Goal: Check status

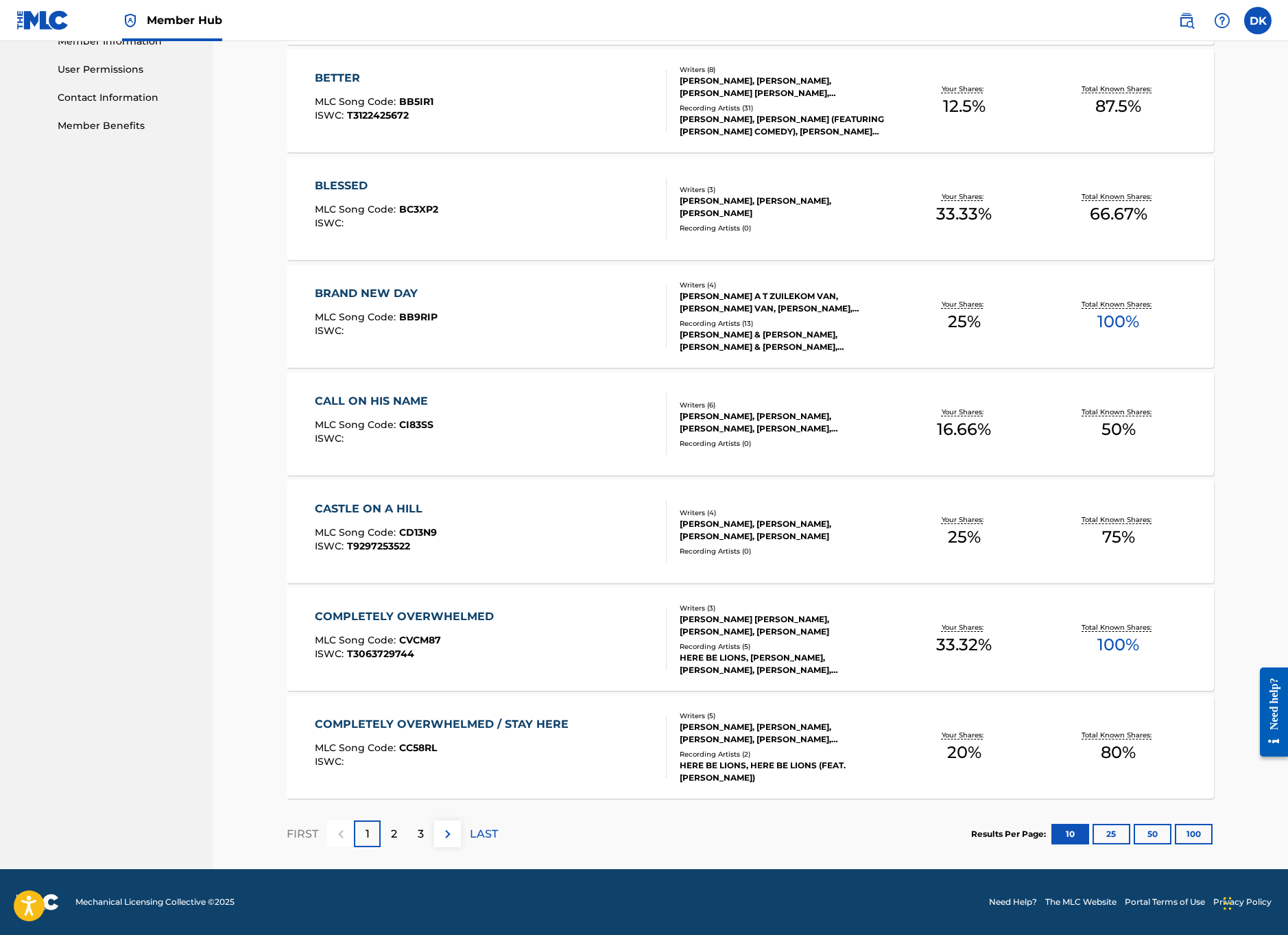
scroll to position [635, 0]
click at [415, 832] on div "3" at bounding box center [421, 833] width 27 height 27
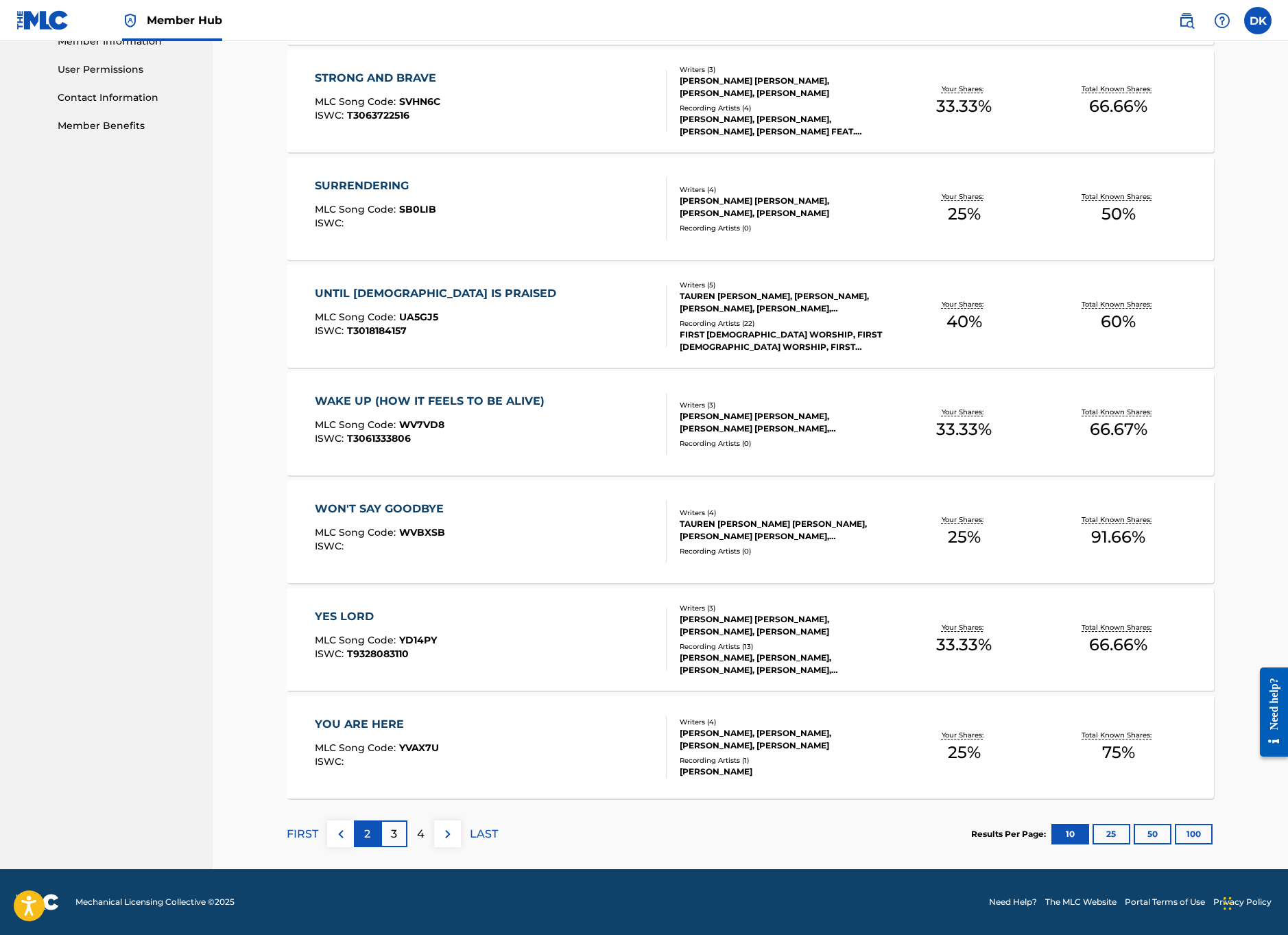
click at [366, 835] on p "2" at bounding box center [367, 834] width 6 height 17
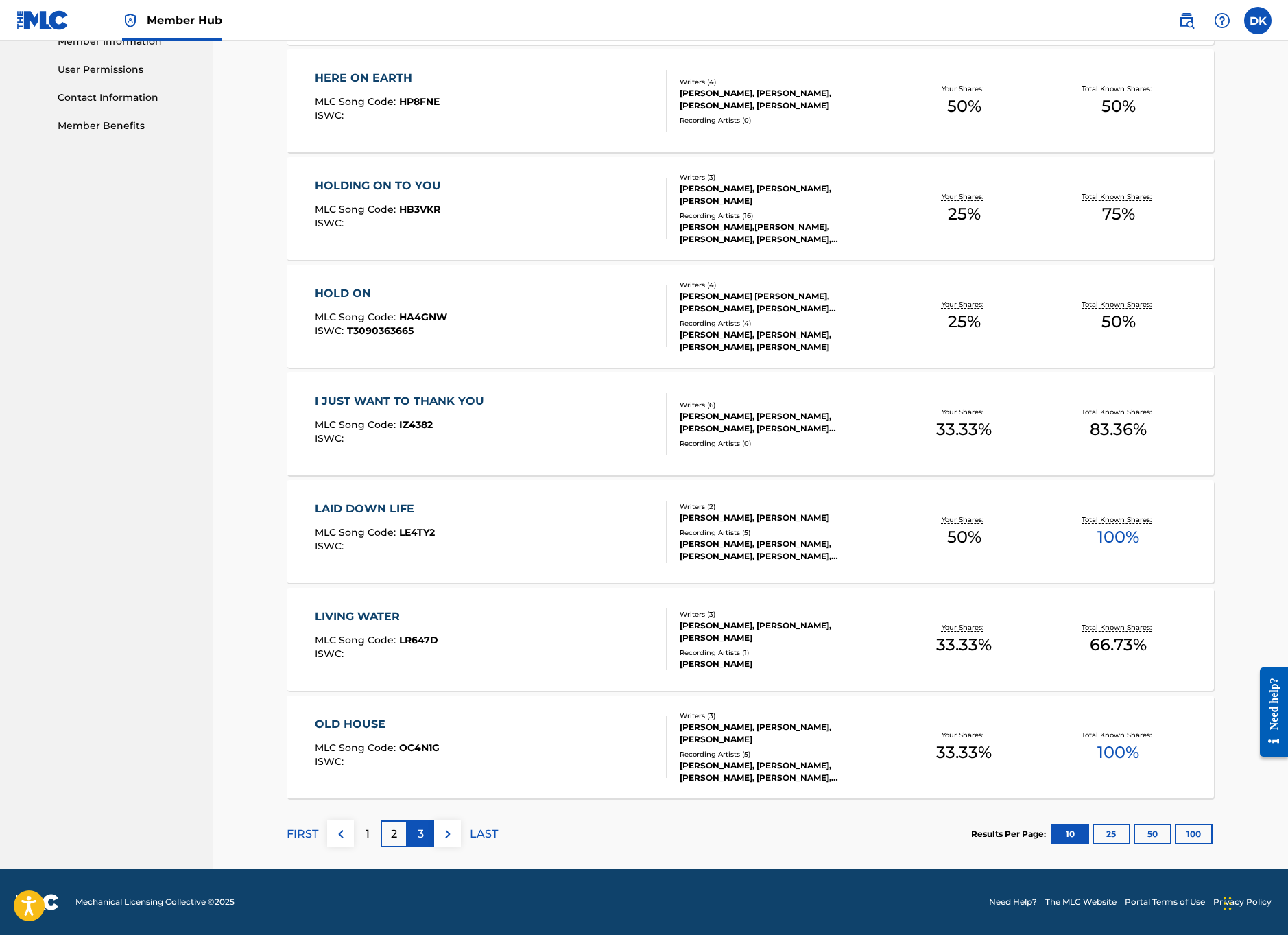
click at [418, 842] on p "3" at bounding box center [421, 834] width 6 height 17
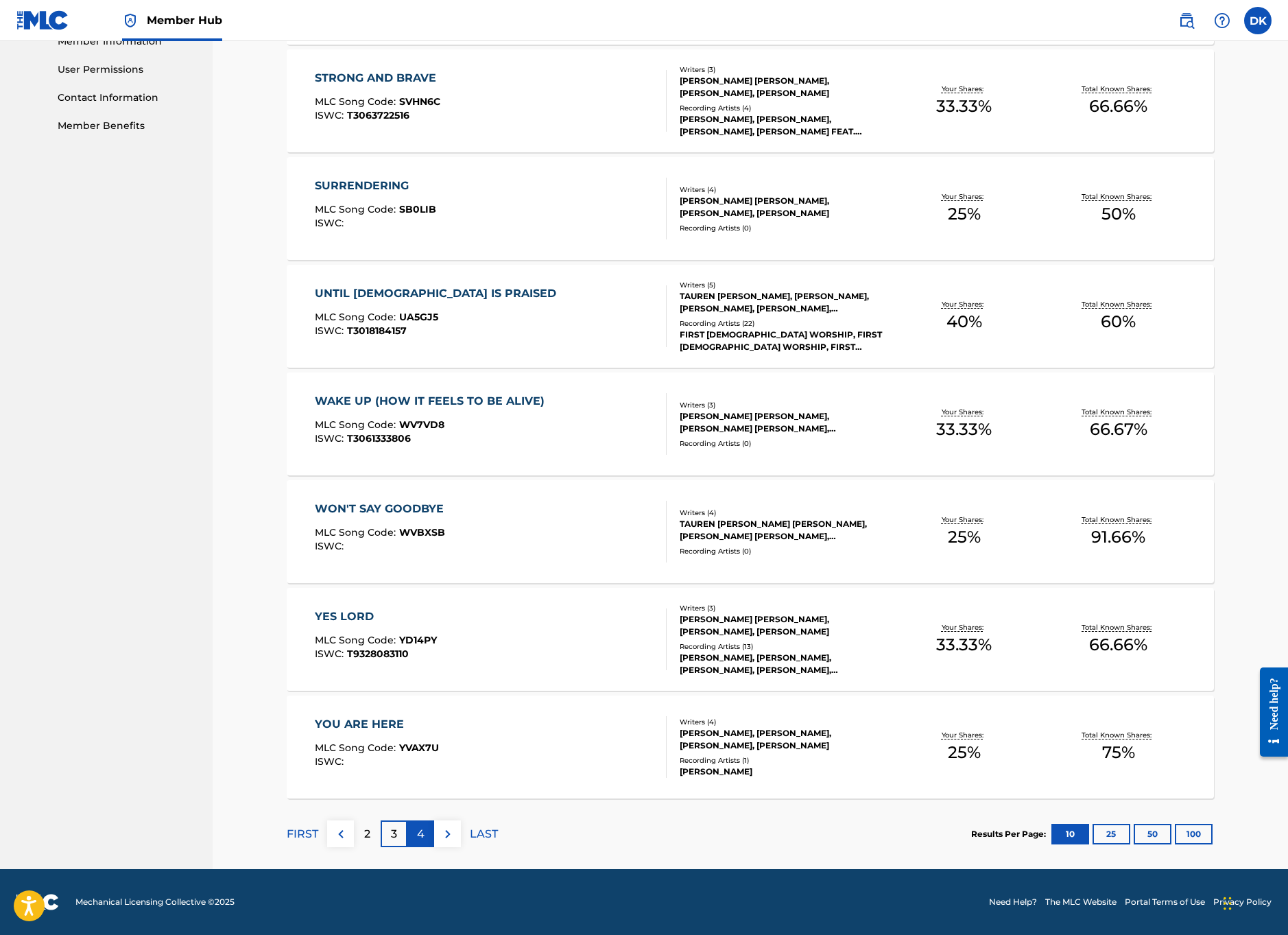
click at [419, 834] on p "4" at bounding box center [421, 834] width 8 height 17
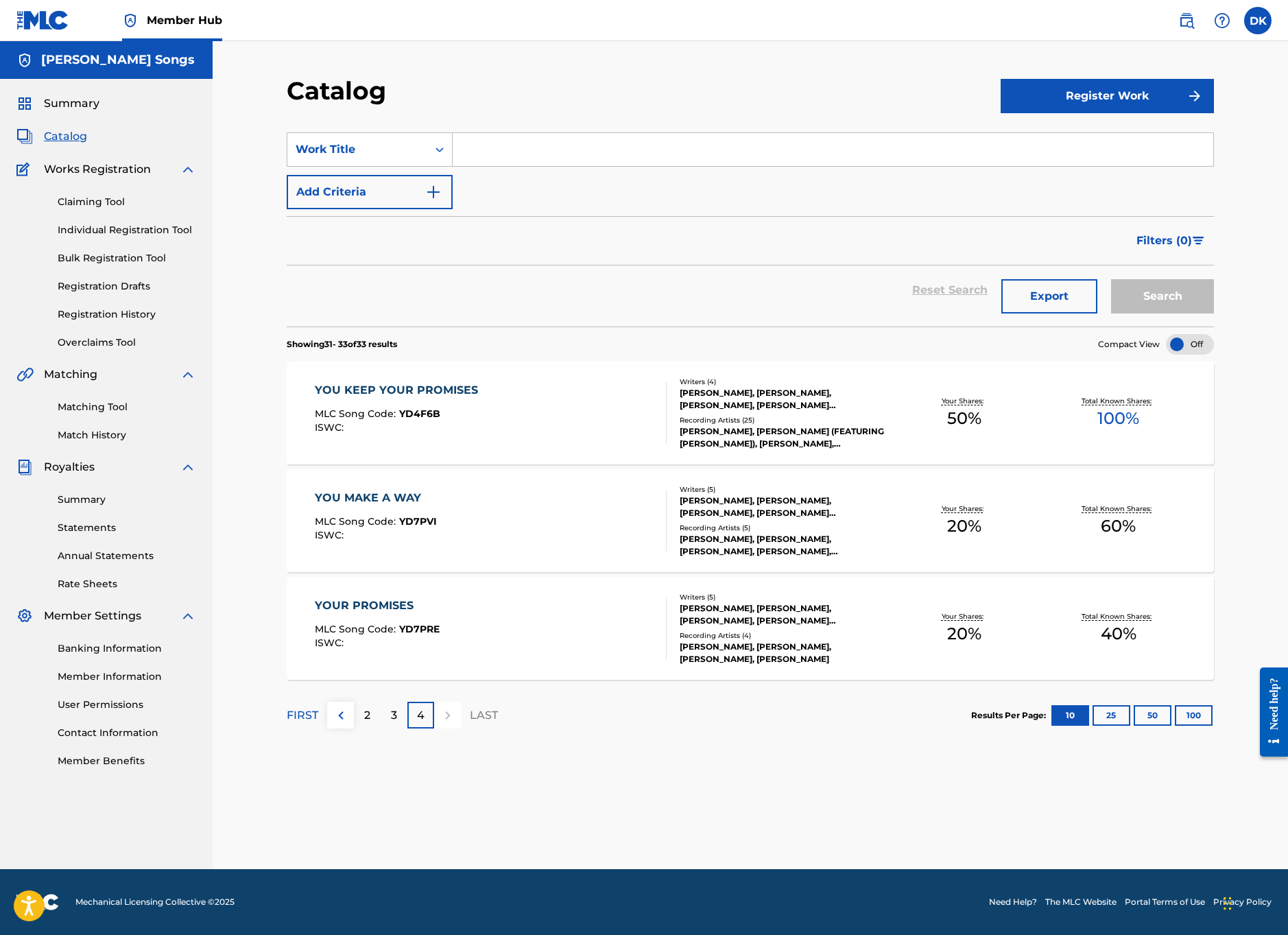
click at [446, 389] on div "YOU KEEP YOUR PROMISES" at bounding box center [400, 390] width 170 height 17
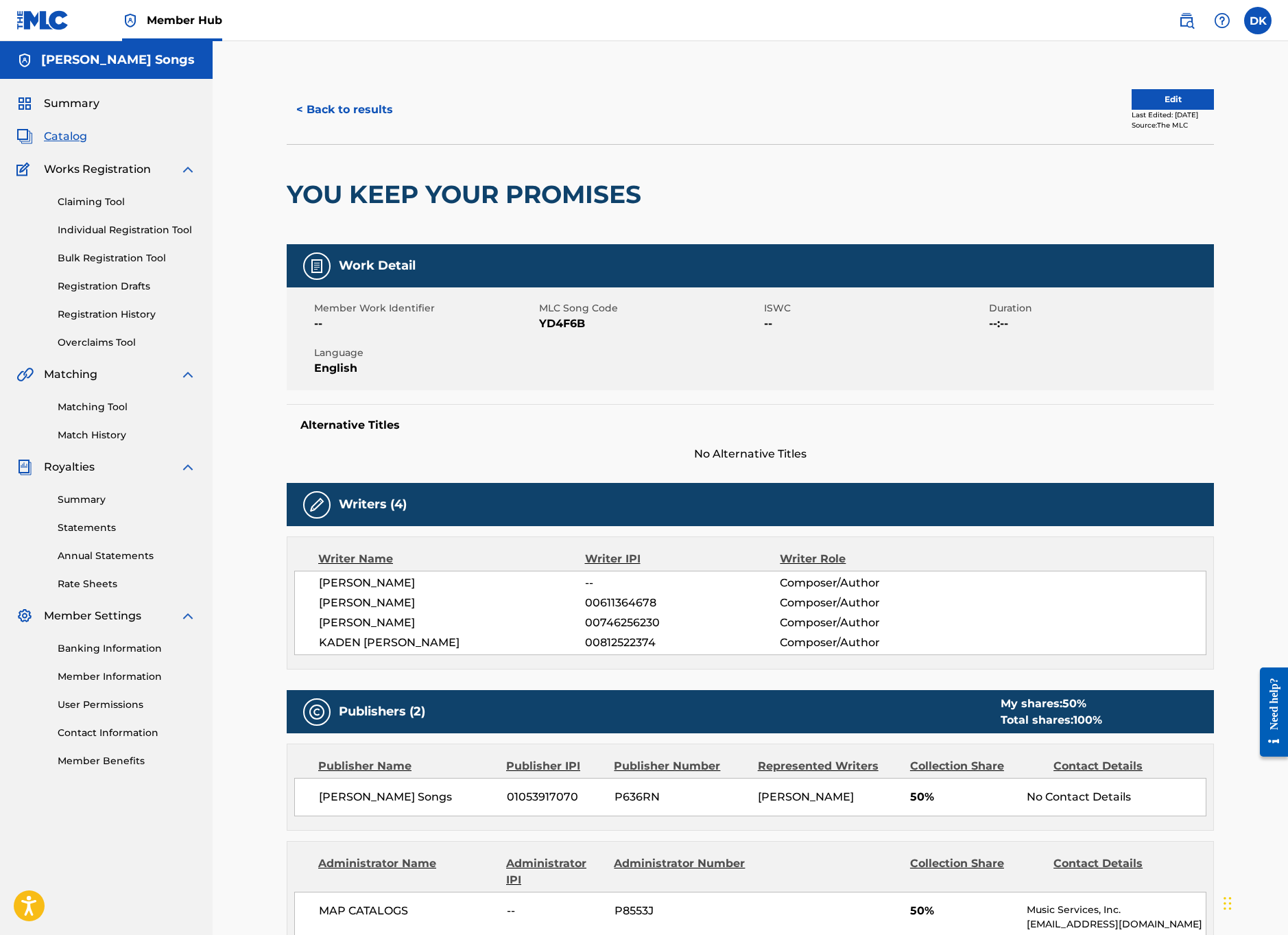
click at [658, 400] on div "Work Detail Member Work Identifier -- MLC Song Code YD4F6B ISWC -- Duration --:…" at bounding box center [750, 353] width 927 height 218
click at [646, 447] on span "No Alternative Titles" at bounding box center [750, 454] width 927 height 17
click at [644, 458] on span "No Alternative Titles" at bounding box center [750, 454] width 927 height 17
drag, startPoint x: 643, startPoint y: 446, endPoint x: 641, endPoint y: 461, distance: 15.1
click at [643, 446] on span "No Alternative Titles" at bounding box center [750, 454] width 927 height 17
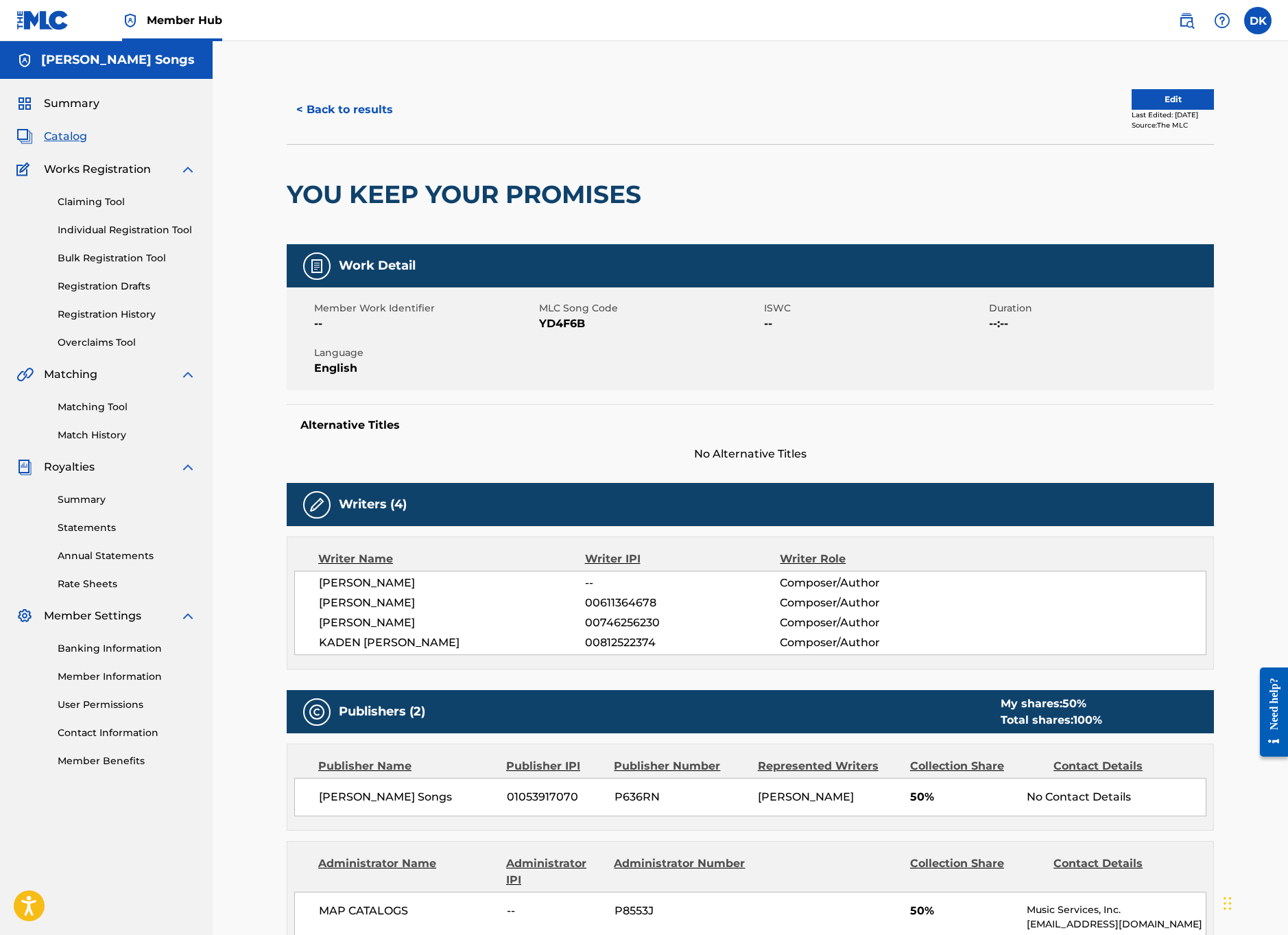
click at [641, 461] on span "No Alternative Titles" at bounding box center [750, 454] width 927 height 17
click at [405, 309] on span "Member Work Identifier" at bounding box center [424, 308] width 221 height 15
click at [605, 414] on div "Alternative Titles No Alternative Titles" at bounding box center [750, 433] width 927 height 59
click at [606, 424] on h5 "Alternative Titles" at bounding box center [749, 426] width 899 height 14
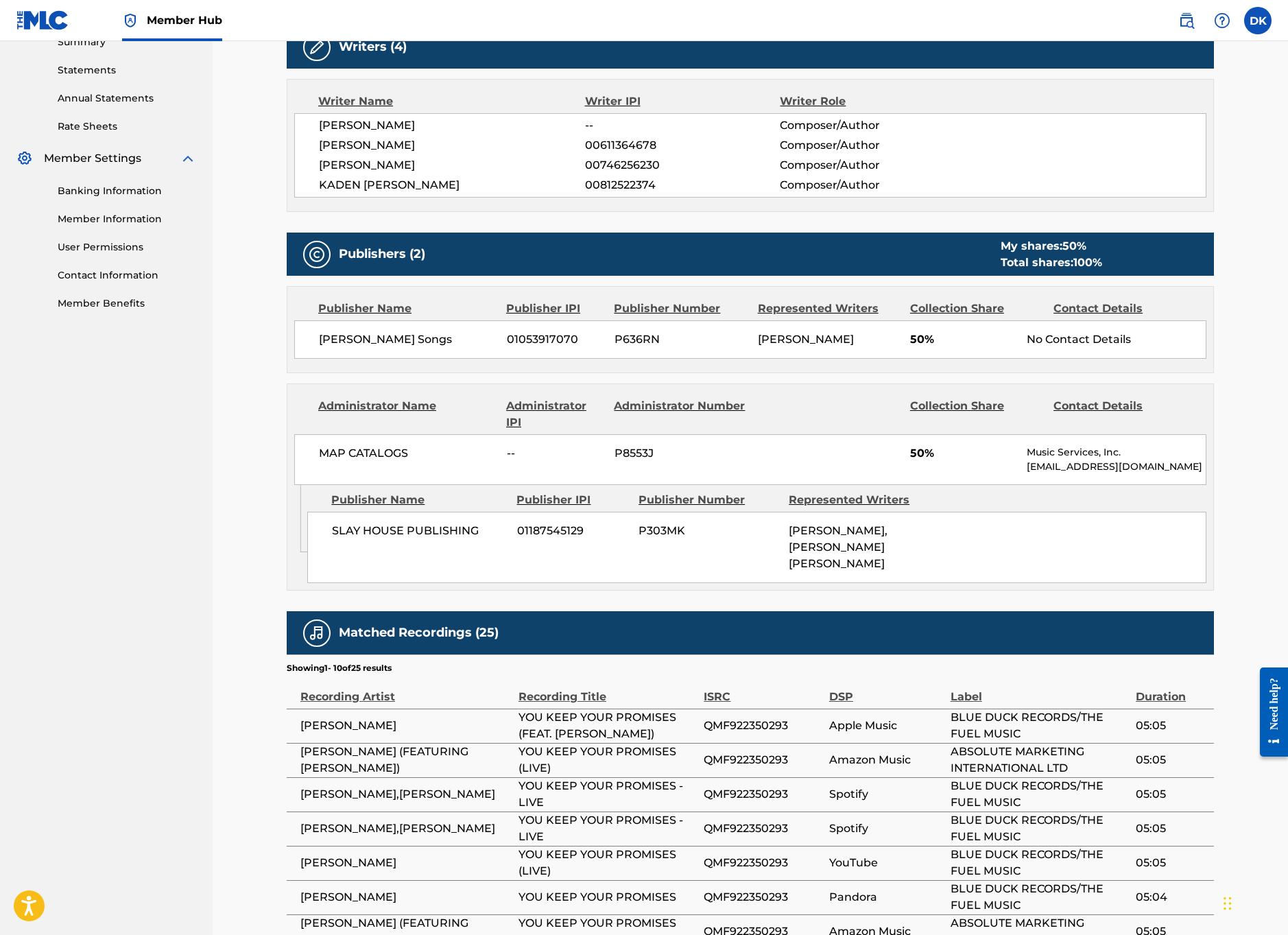
scroll to position [726, 0]
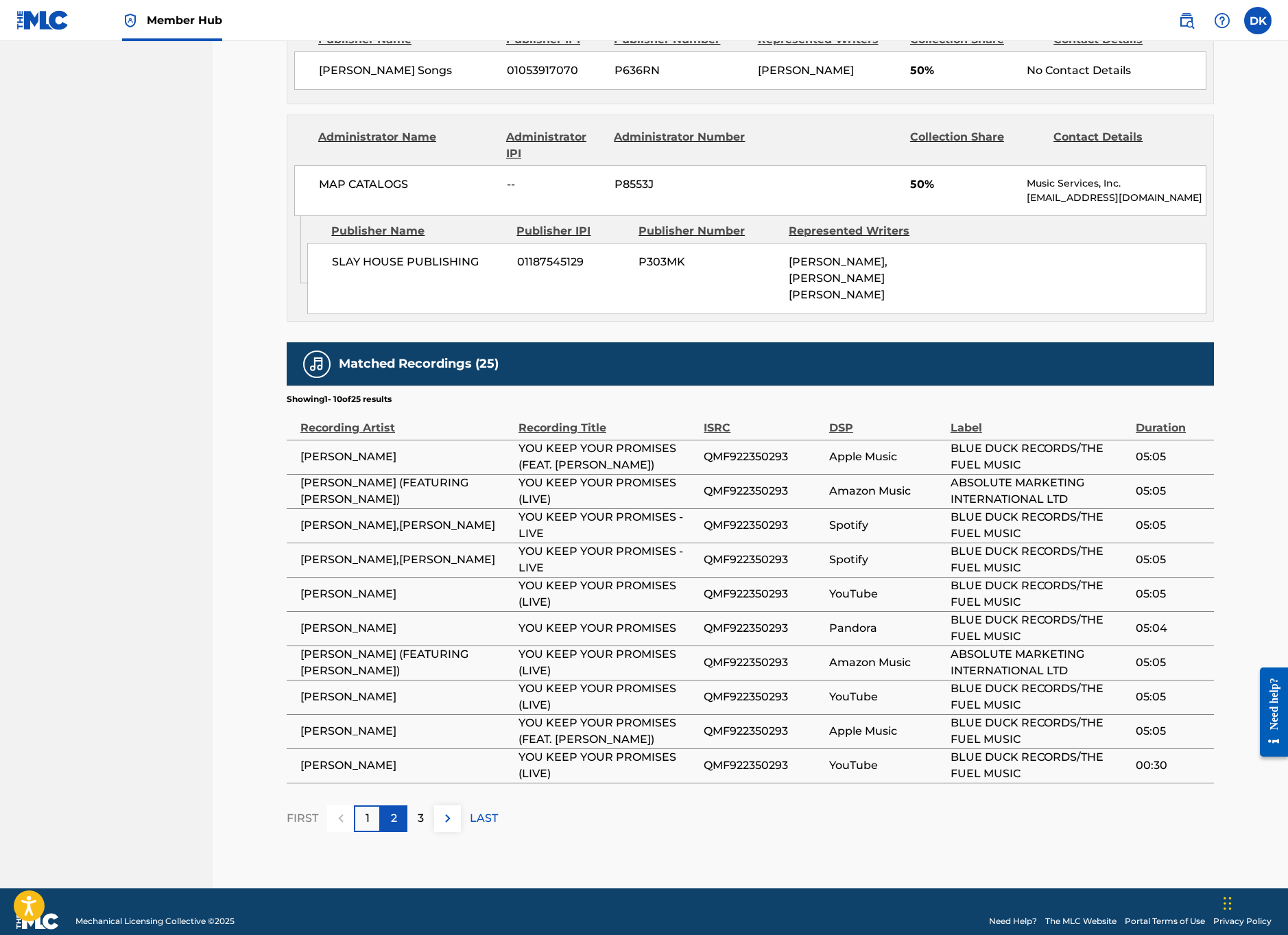
click at [391, 810] on p "2" at bounding box center [394, 818] width 6 height 17
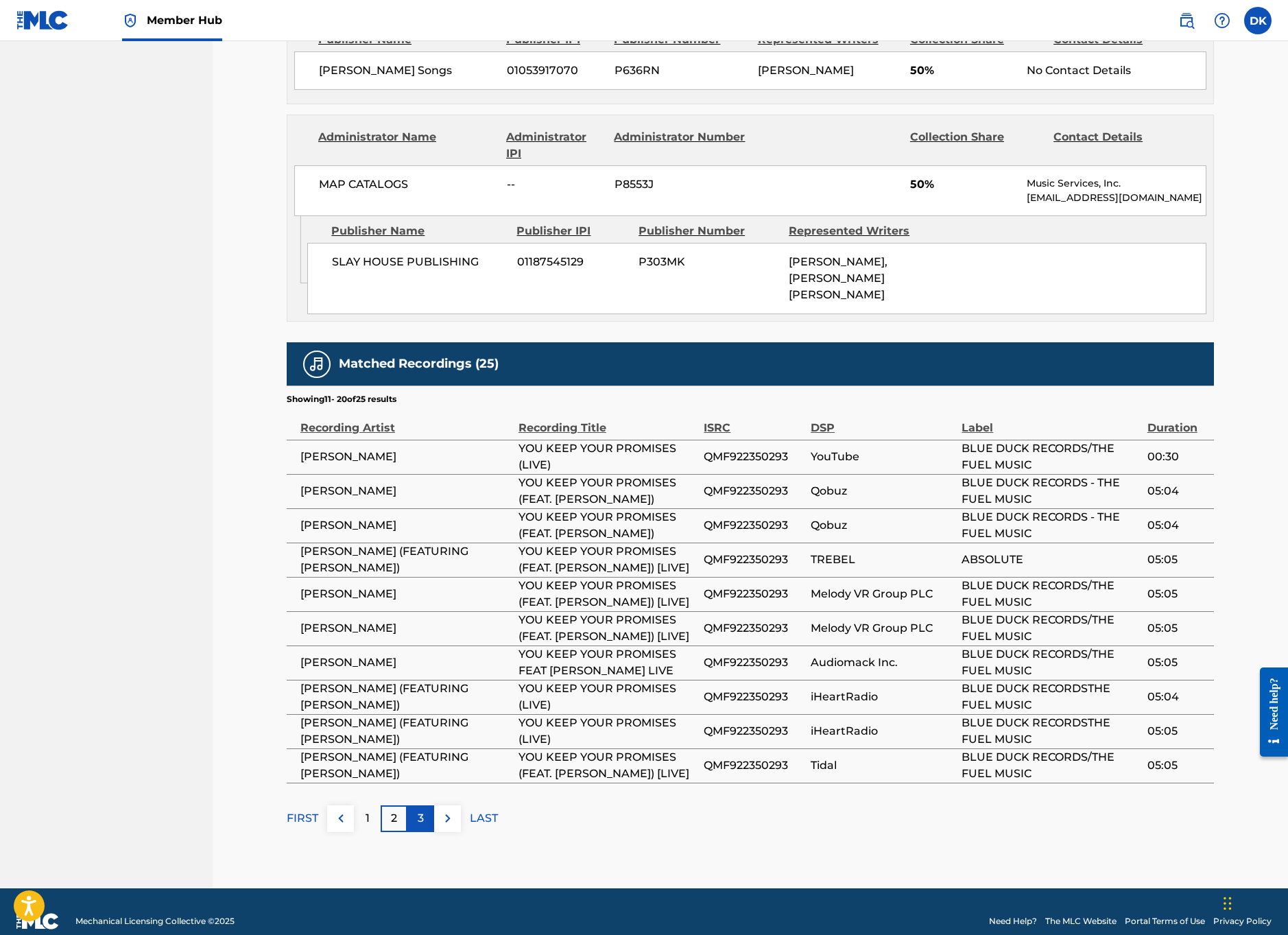
click at [412, 805] on div "3" at bounding box center [421, 818] width 27 height 27
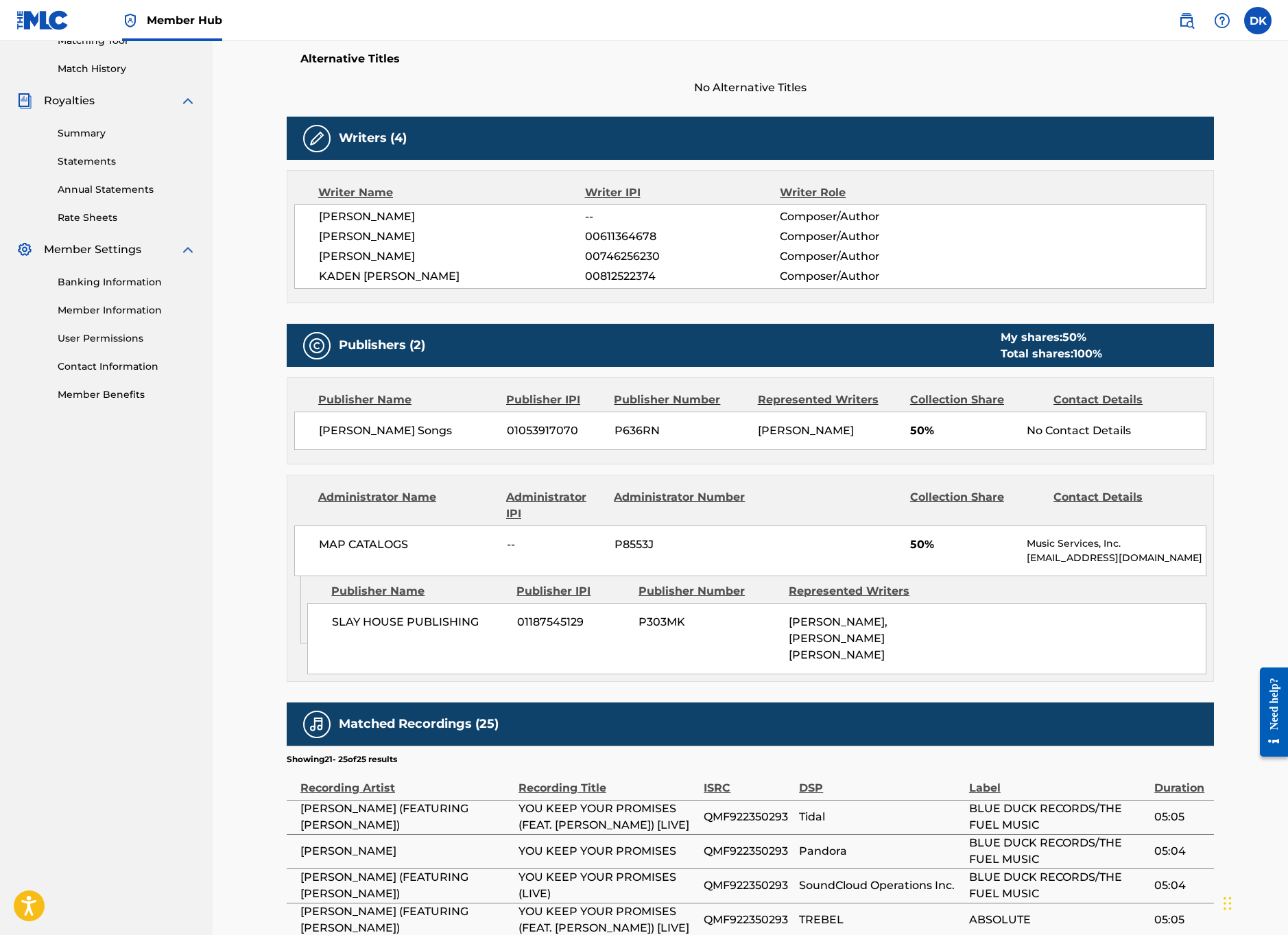
scroll to position [555, 0]
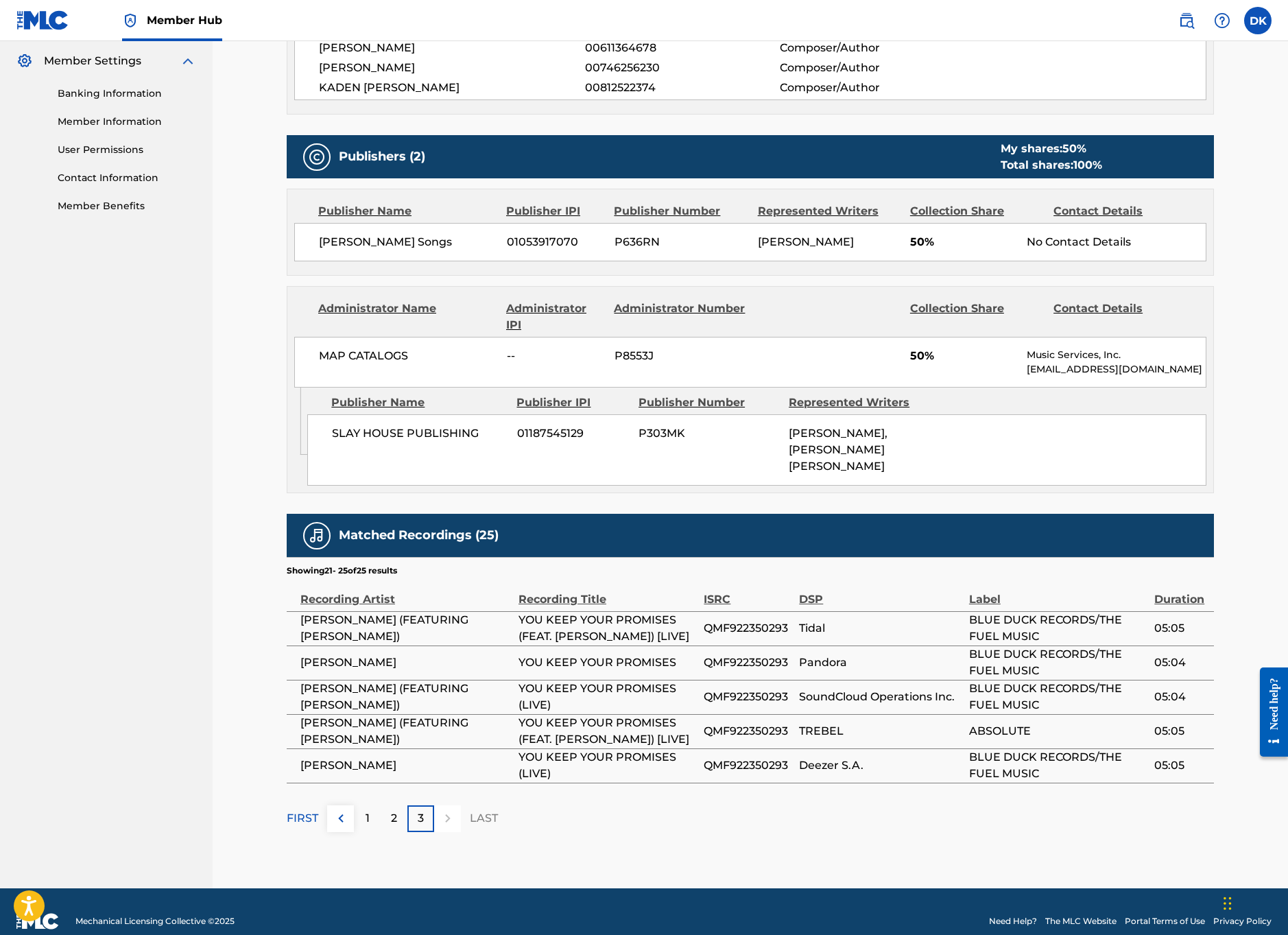
click at [562, 805] on div "FIRST 1 2 3 LAST" at bounding box center [750, 818] width 927 height 27
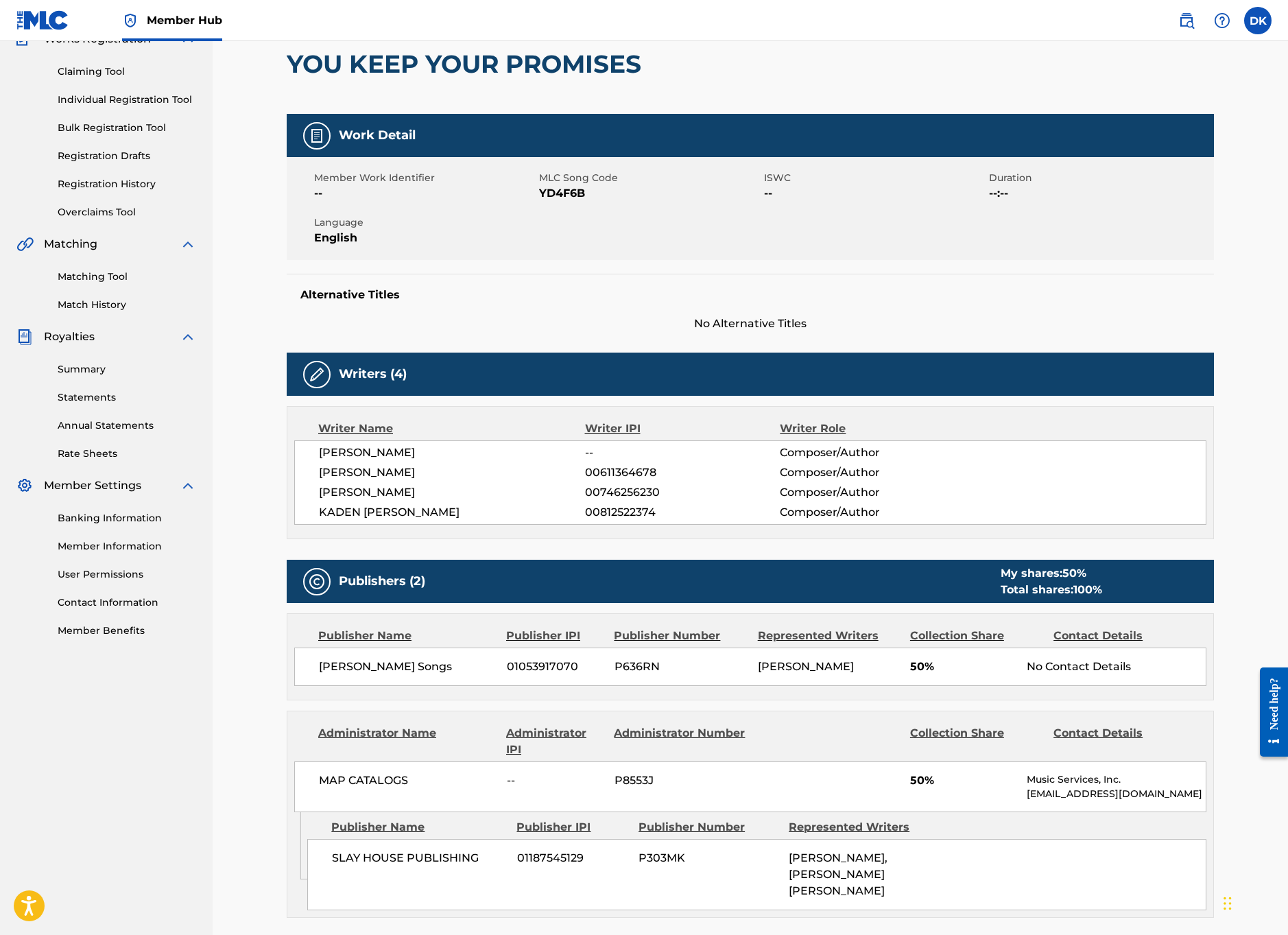
scroll to position [0, 0]
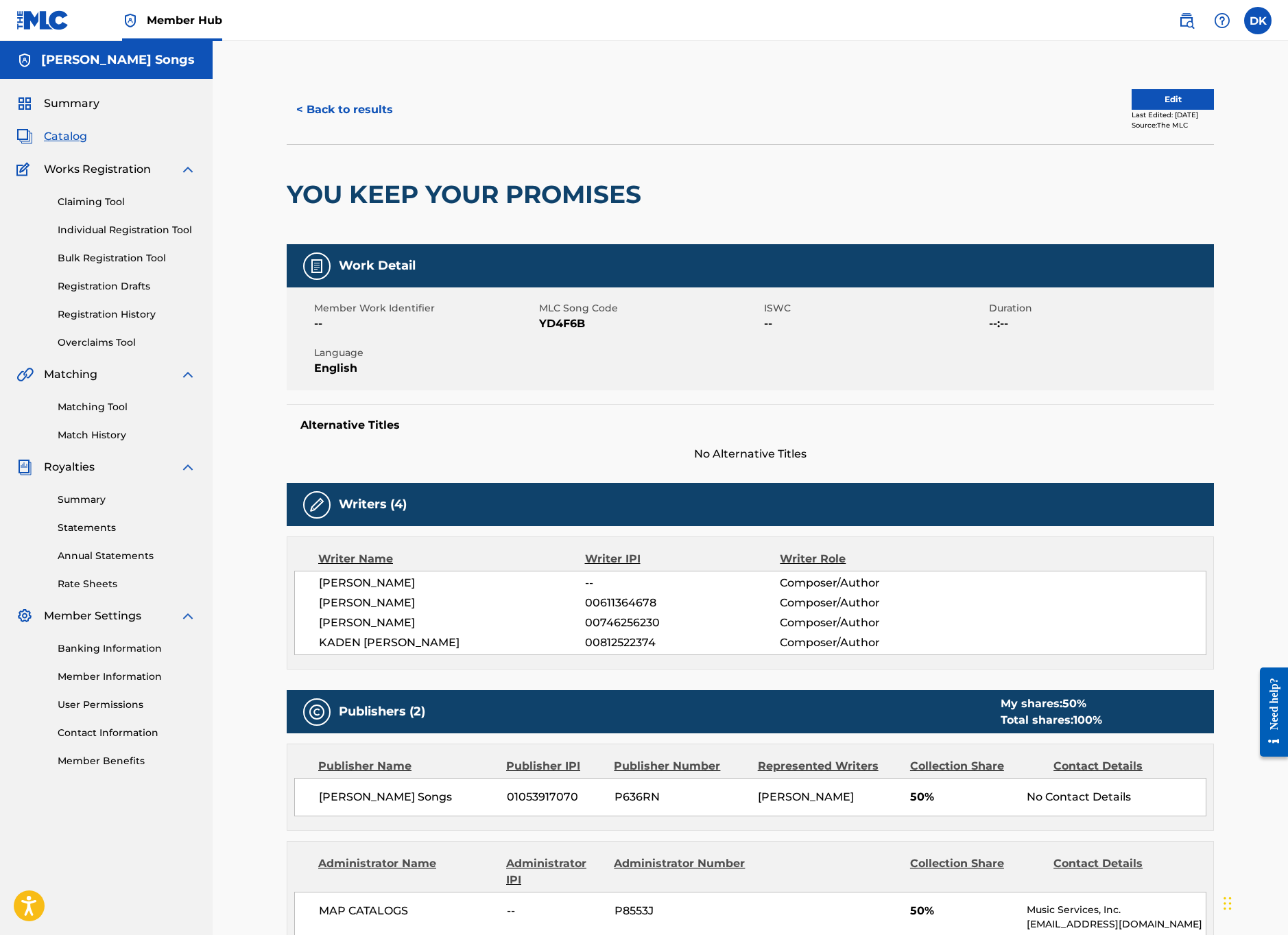
click at [622, 457] on span "No Alternative Titles" at bounding box center [750, 454] width 927 height 17
click at [878, 174] on div "YOU KEEP YOUR PROMISES" at bounding box center [750, 193] width 927 height 100
click at [91, 526] on link "Statements" at bounding box center [127, 528] width 139 height 15
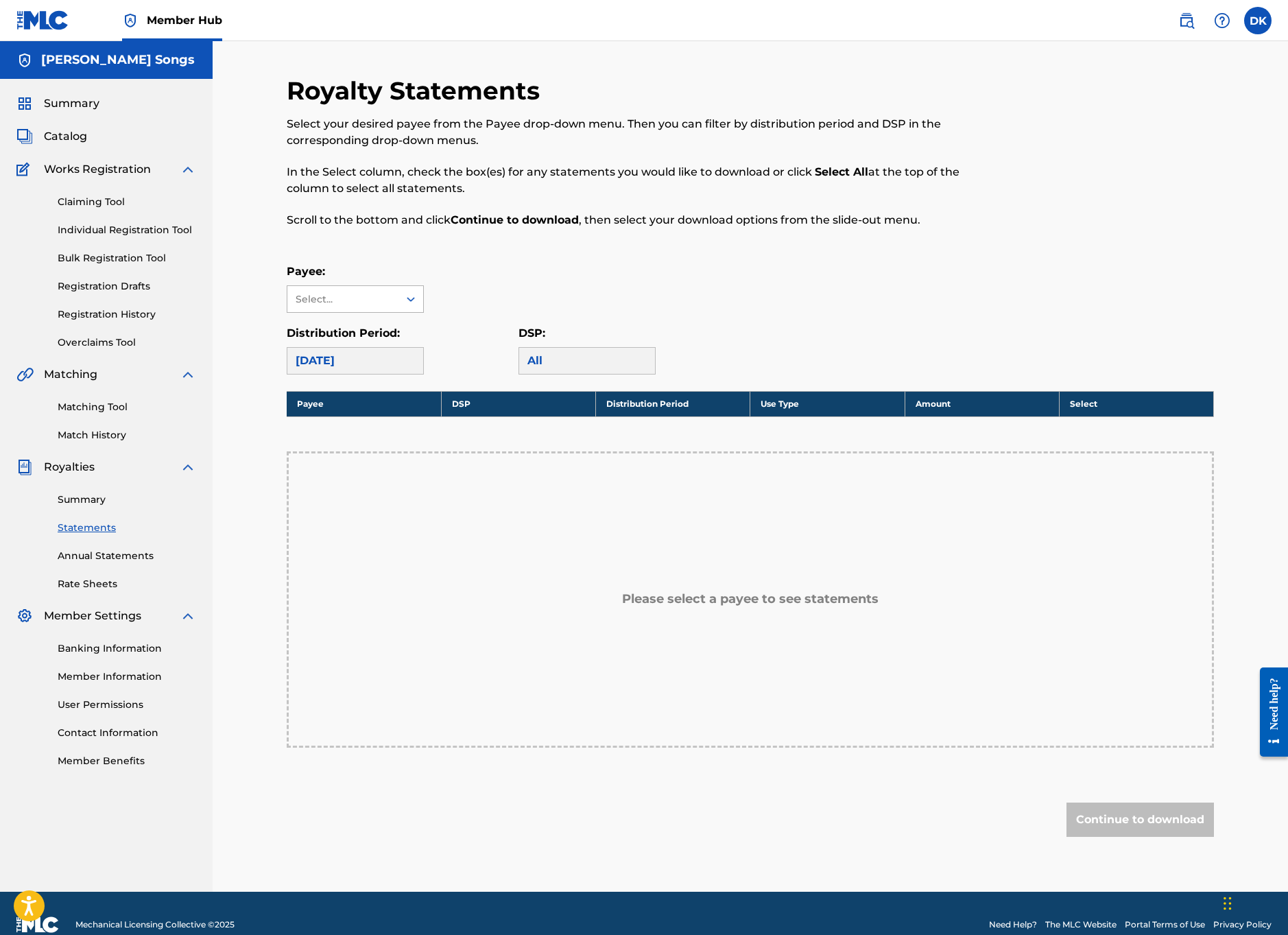
click at [381, 299] on div "Select..." at bounding box center [343, 299] width 93 height 15
click at [371, 320] on div "No options" at bounding box center [355, 326] width 136 height 27
click at [514, 289] on div "Payee: Use Up and Down to choose options, press Enter to select the currently f…" at bounding box center [750, 287] width 927 height 50
click at [549, 354] on div "All" at bounding box center [587, 360] width 137 height 27
click at [537, 358] on div "All" at bounding box center [587, 360] width 137 height 27
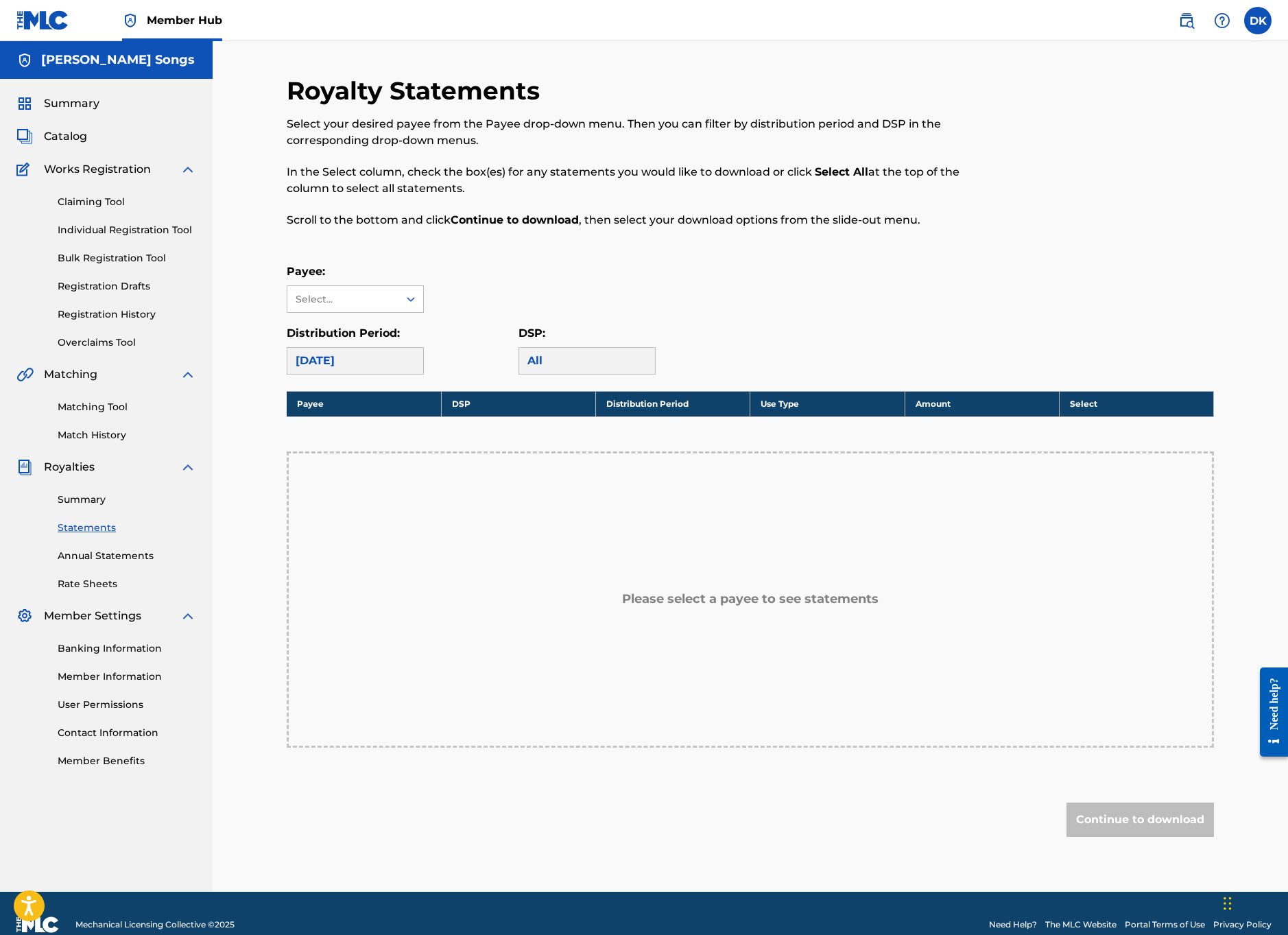
click at [385, 368] on div "[DATE]" at bounding box center [355, 360] width 137 height 27
click at [382, 359] on div "[DATE]" at bounding box center [355, 360] width 137 height 27
click at [488, 320] on div "Payee: Select... Distribution Period: [DATE] DSP: All" at bounding box center [750, 318] width 927 height 111
click at [484, 349] on div "Distribution Period: [DATE]" at bounding box center [403, 350] width 232 height 50
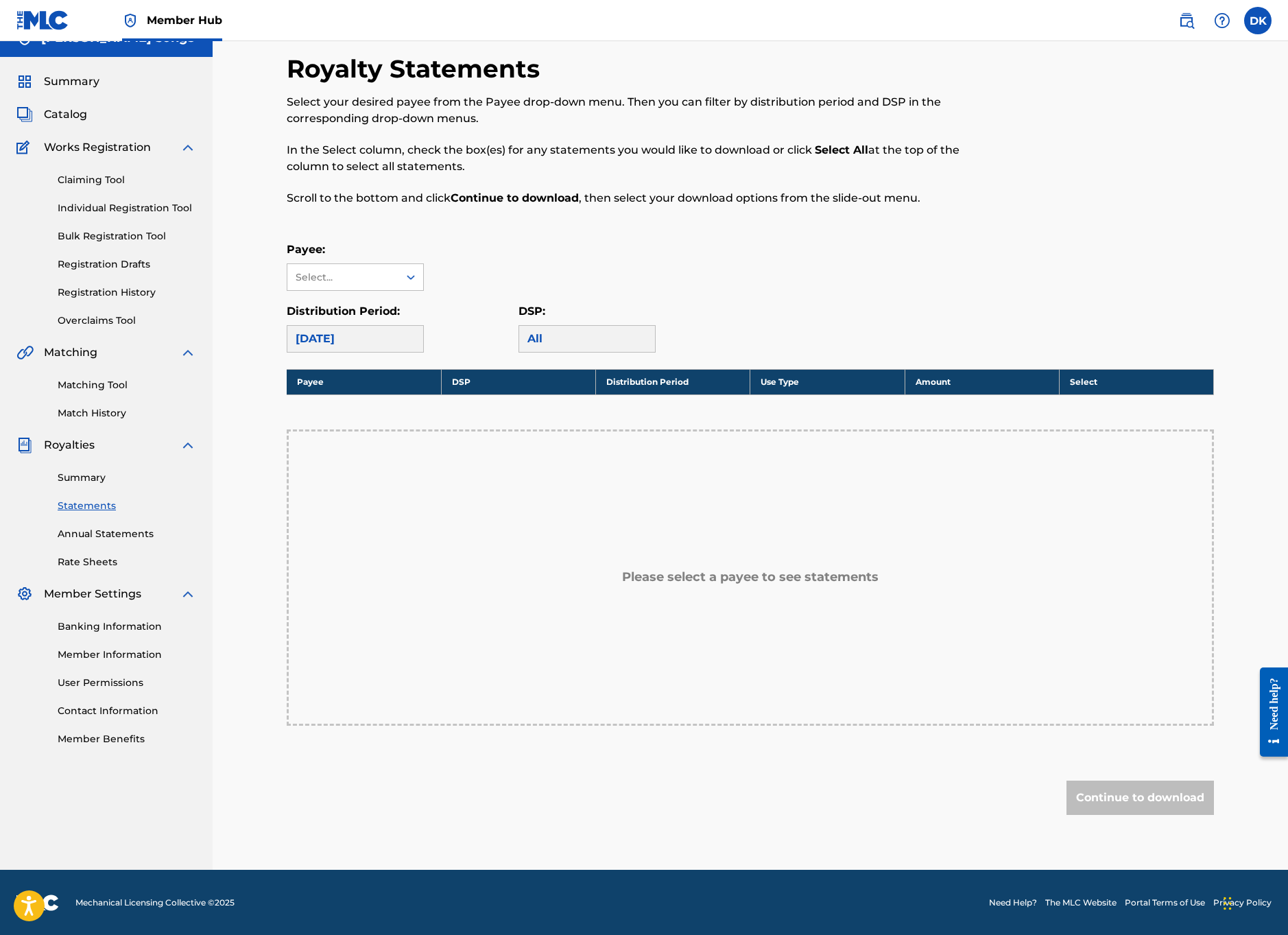
click at [499, 590] on div "Please select a payee to see statements" at bounding box center [750, 577] width 927 height 297
click at [465, 257] on div "Payee: Select..." at bounding box center [750, 266] width 927 height 50
click at [463, 268] on div "Payee: Select..." at bounding box center [750, 266] width 927 height 50
click at [356, 271] on div "Select..." at bounding box center [343, 277] width 93 height 15
click at [343, 306] on div "No options" at bounding box center [355, 304] width 136 height 27
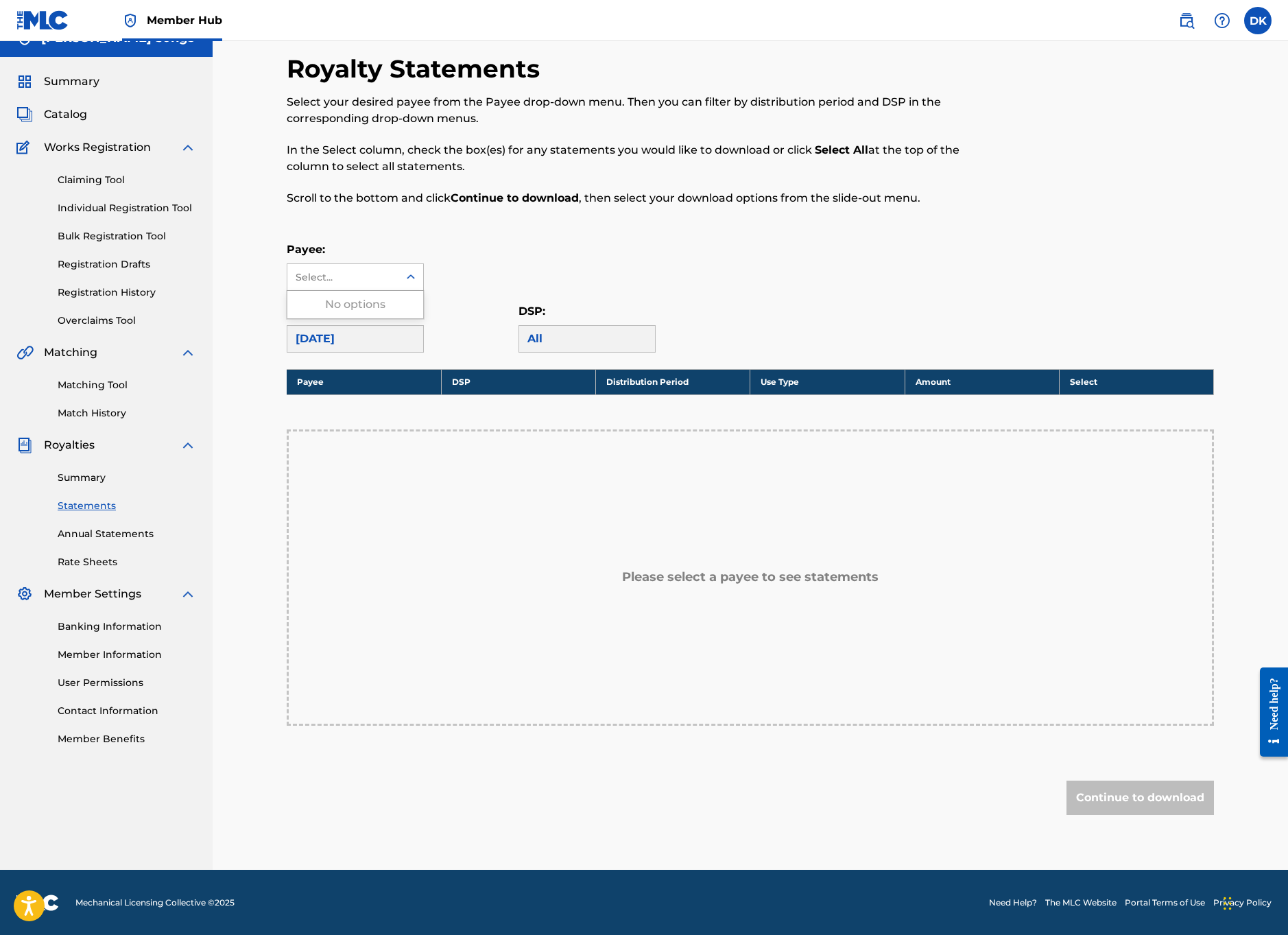
click at [472, 276] on div "Payee: Use Up and Down to choose options, press Enter to select the currently f…" at bounding box center [750, 266] width 927 height 50
click at [85, 477] on link "Summary" at bounding box center [127, 477] width 139 height 15
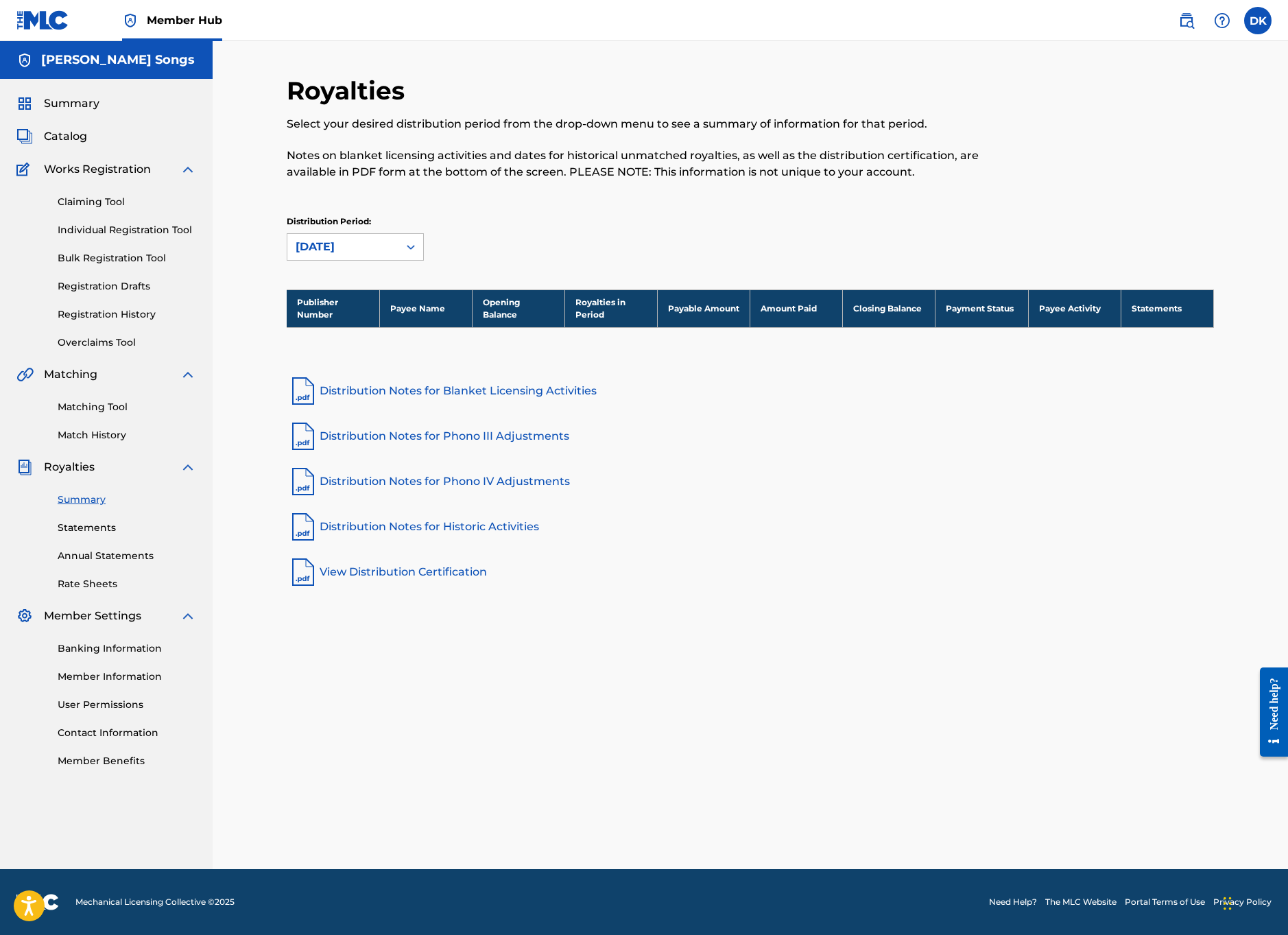
click at [373, 392] on link "Distribution Notes for Blanket Licensing Activities" at bounding box center [750, 391] width 927 height 33
